Goal: Navigation & Orientation: Understand site structure

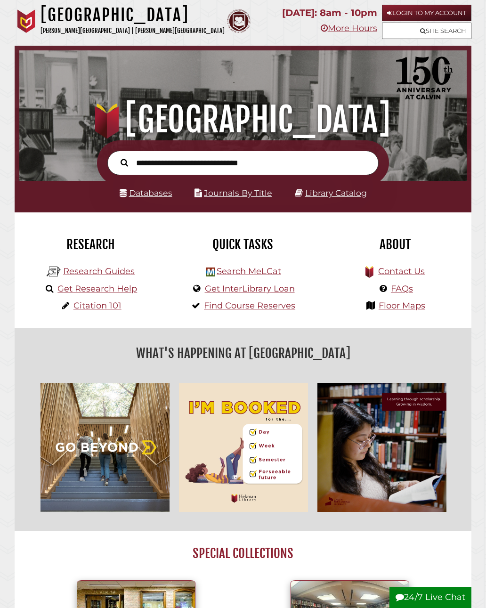
scroll to position [148, 442]
click at [332, 32] on link "More Hours" at bounding box center [349, 28] width 56 height 10
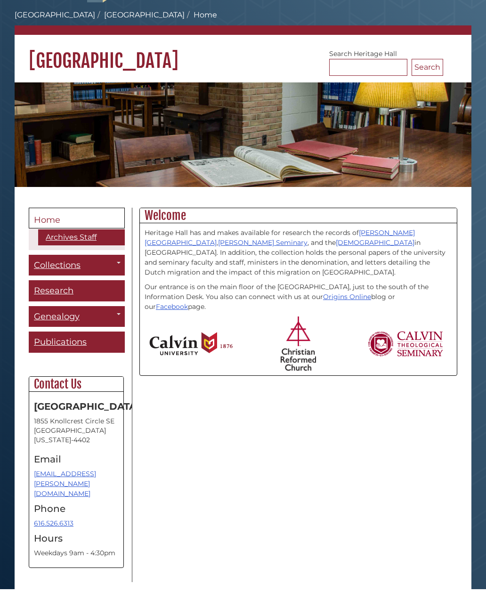
scroll to position [12, 0]
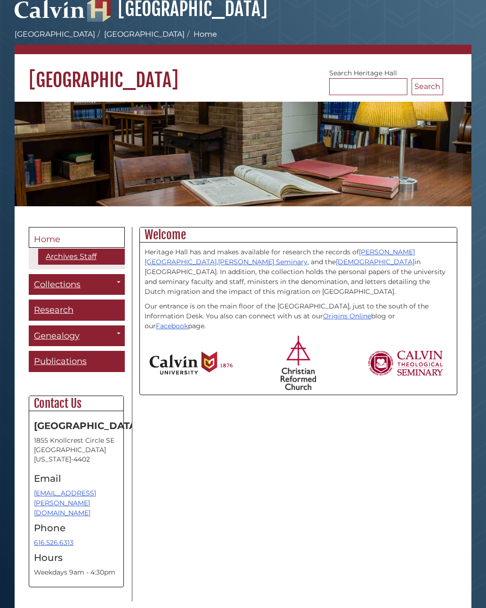
click at [81, 261] on link "Archives Staff" at bounding box center [81, 257] width 87 height 16
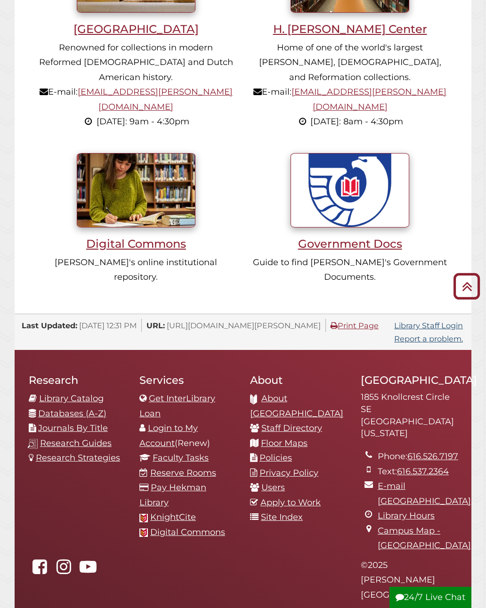
scroll to position [644, 0]
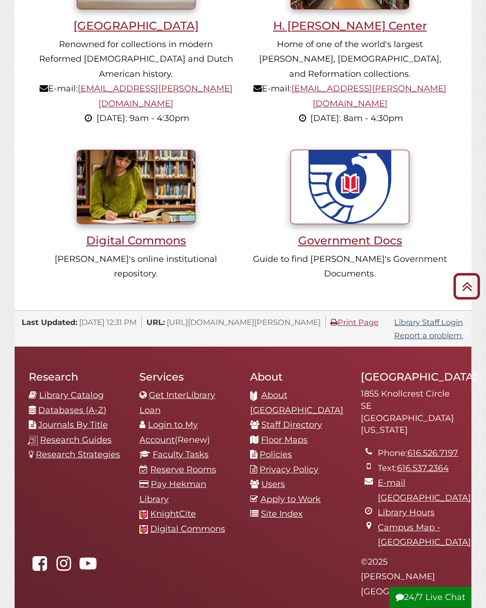
click at [314, 390] on link "About [GEOGRAPHIC_DATA]" at bounding box center [296, 402] width 93 height 25
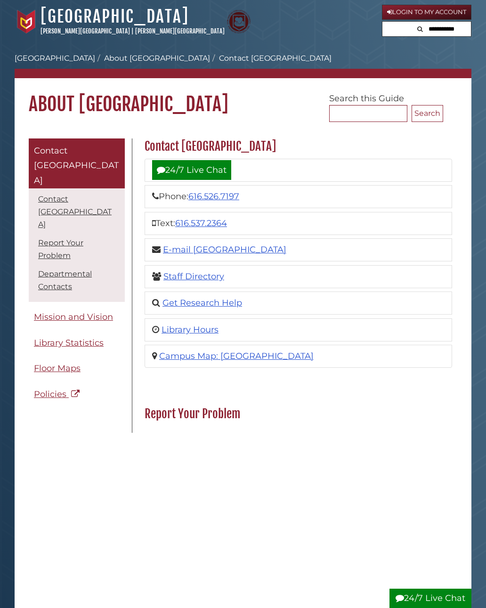
click at [96, 306] on link "Mission and Vision" at bounding box center [77, 316] width 96 height 21
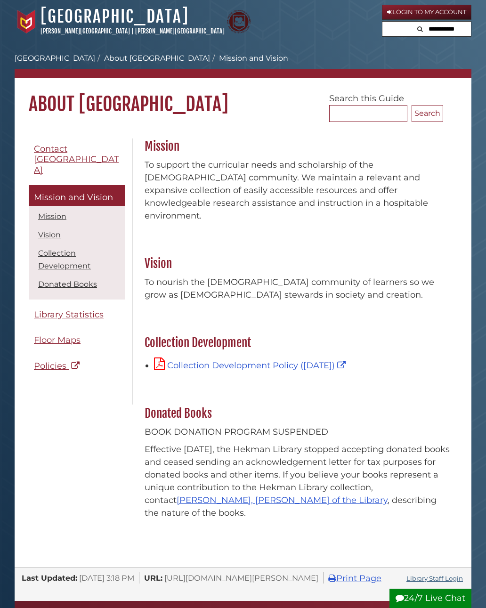
click at [89, 312] on link "Library Statistics" at bounding box center [77, 314] width 96 height 21
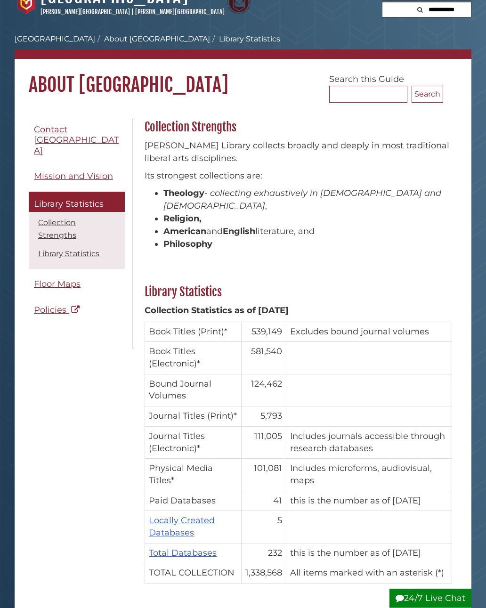
scroll to position [19, 0]
click at [71, 273] on link "Floor Maps" at bounding box center [77, 283] width 96 height 21
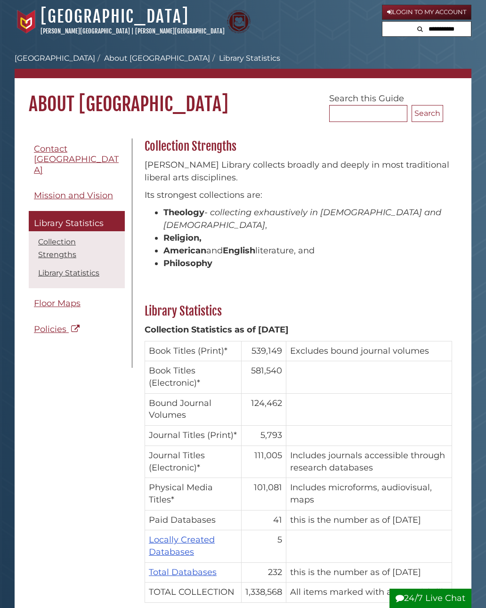
scroll to position [37, 0]
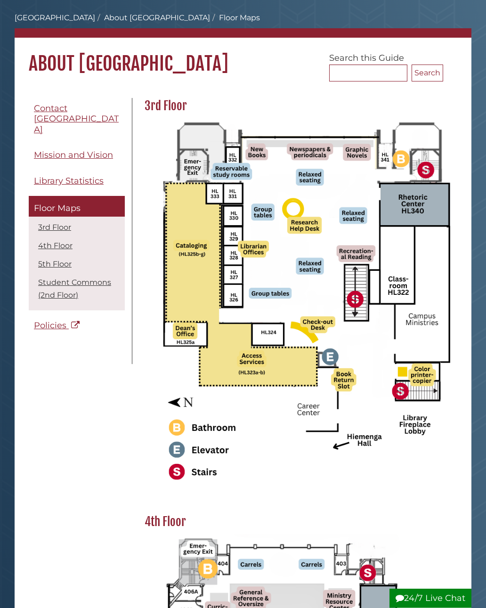
scroll to position [40, 0]
click at [48, 320] on link "Policies This link opens in a new window" at bounding box center [77, 325] width 96 height 21
